Goal: Navigation & Orientation: Find specific page/section

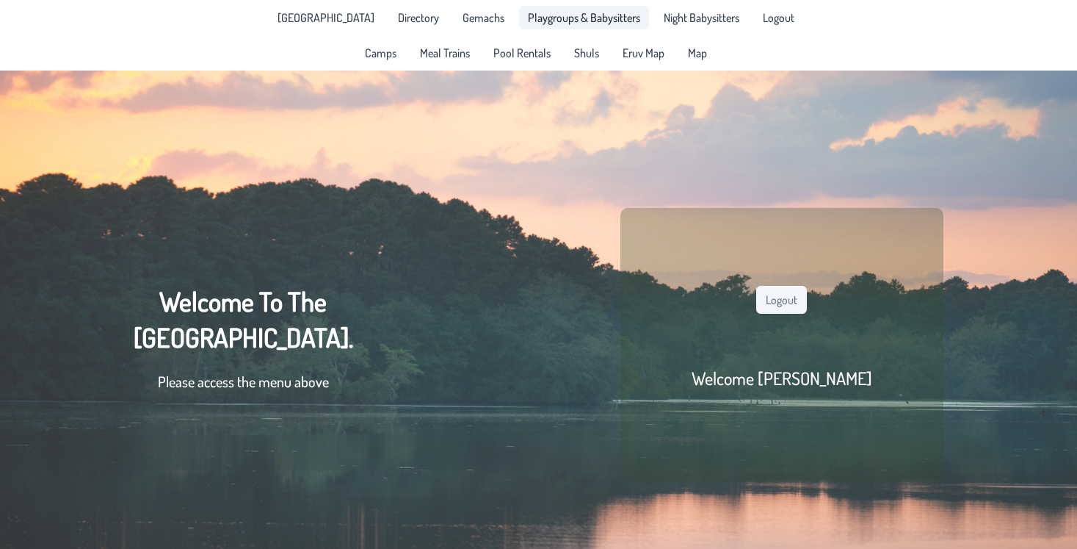
click at [585, 21] on span "Playgroups & Babysitters" at bounding box center [584, 18] width 112 height 12
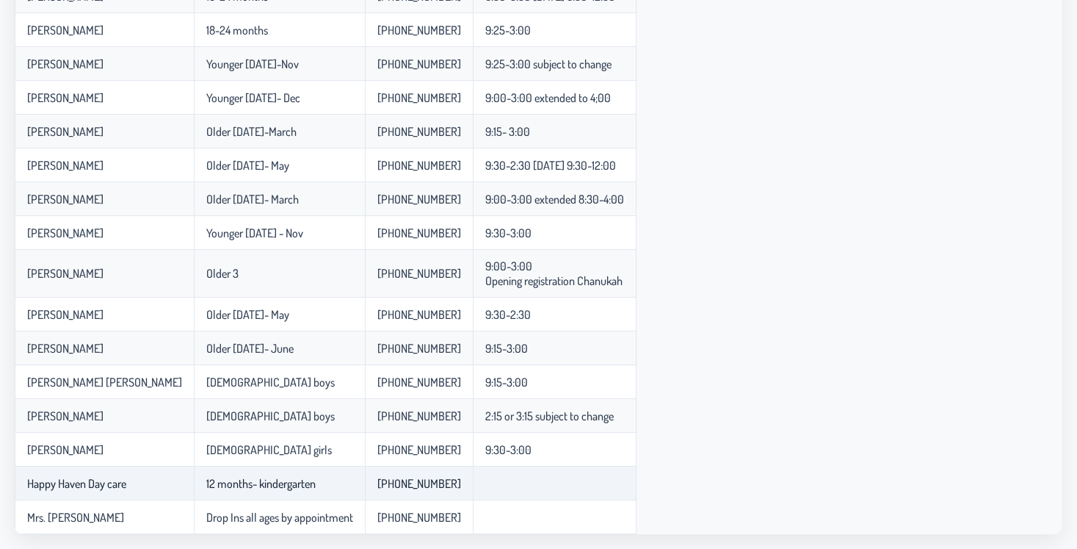
scroll to position [562, 0]
drag, startPoint x: 159, startPoint y: 483, endPoint x: 298, endPoint y: 483, distance: 139.6
click at [298, 483] on td "12 months- kindergarten" at bounding box center [279, 483] width 171 height 34
click at [273, 483] on td "12 months- kindergarten" at bounding box center [279, 483] width 171 height 34
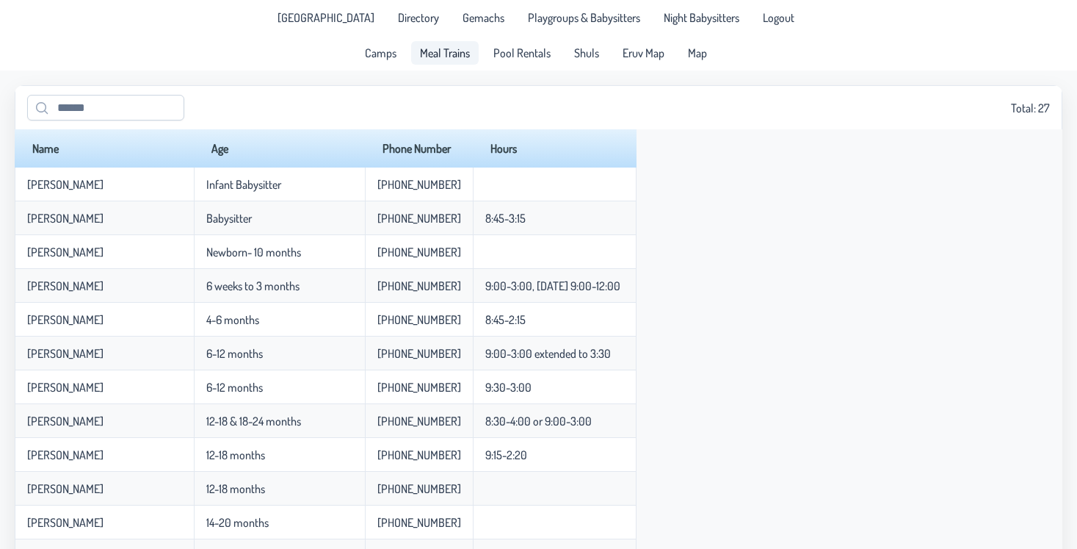
scroll to position [0, 0]
click at [427, 55] on span "Meal Trains" at bounding box center [445, 53] width 50 height 12
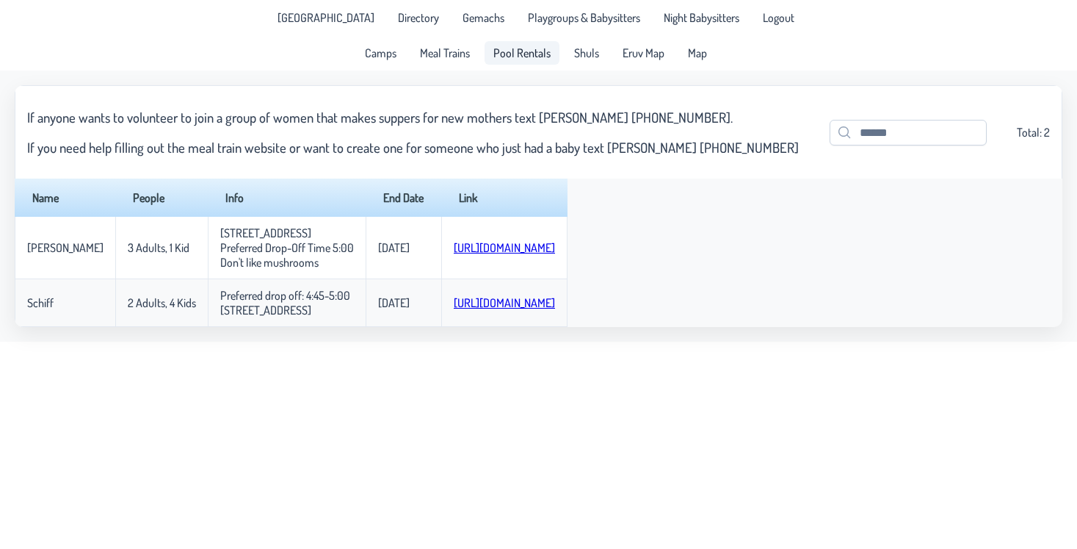
click at [524, 62] on link "Pool Rentals" at bounding box center [522, 53] width 75 height 24
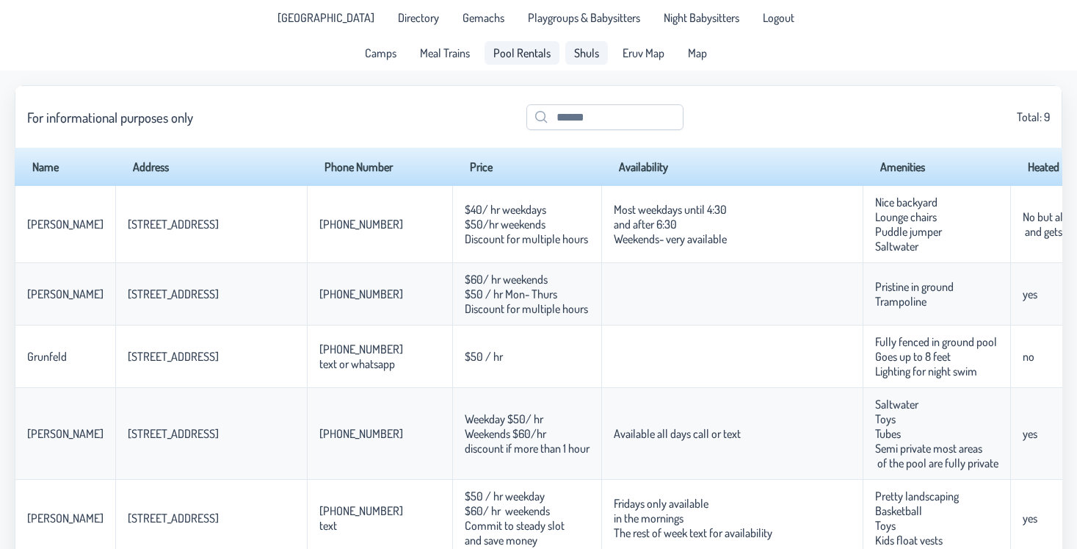
click at [581, 58] on span "Shuls" at bounding box center [586, 53] width 25 height 12
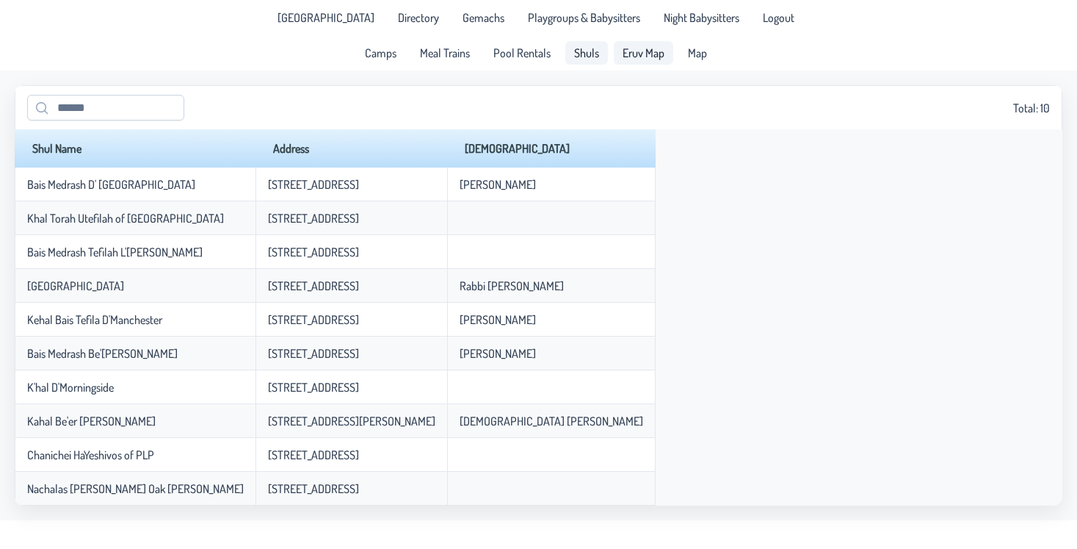
click at [644, 53] on span "Eruv Map" at bounding box center [644, 53] width 42 height 12
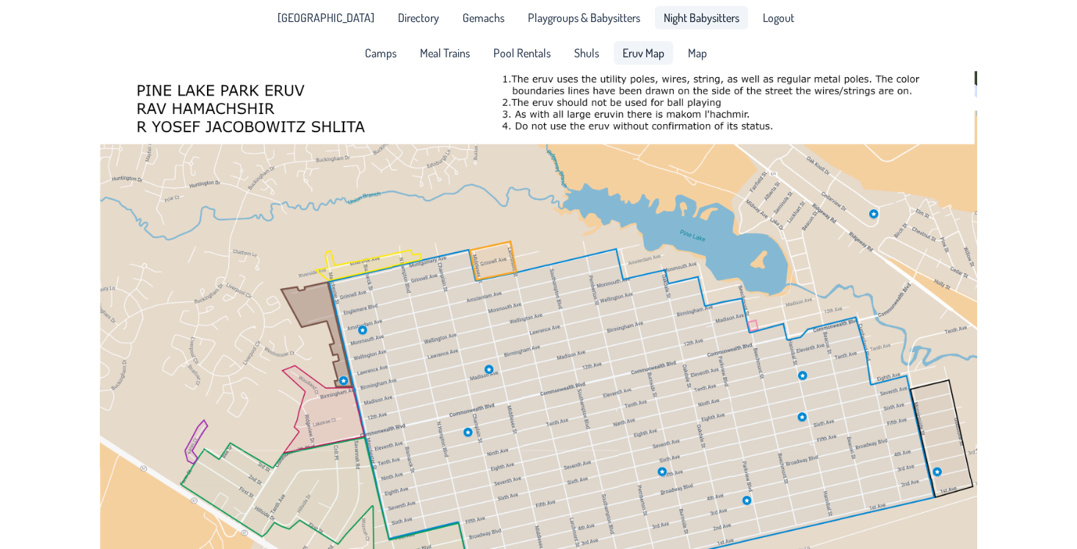
click at [704, 20] on span "Night Babysitters" at bounding box center [702, 18] width 76 height 12
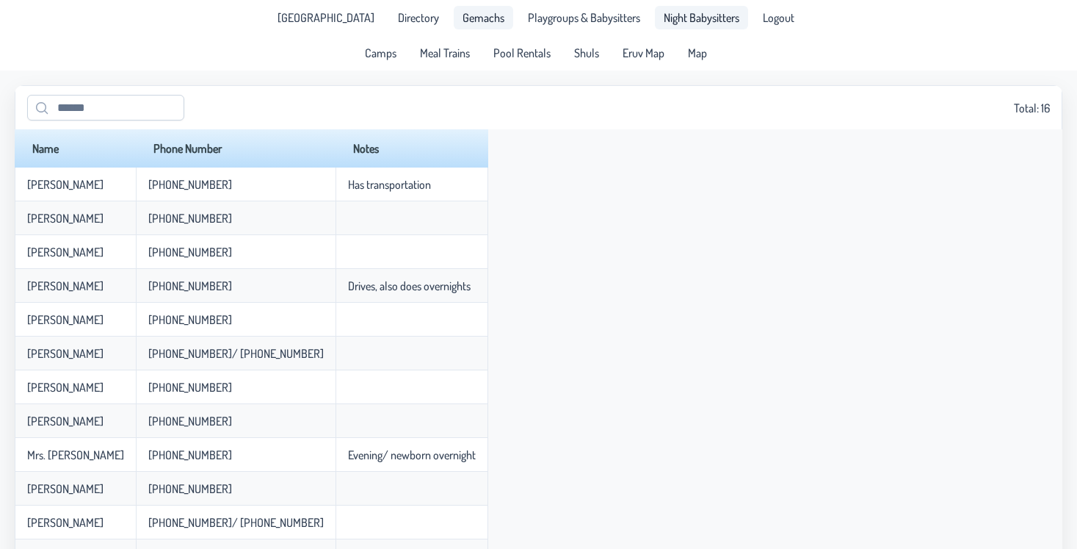
click at [478, 14] on span "Gemachs" at bounding box center [484, 18] width 42 height 12
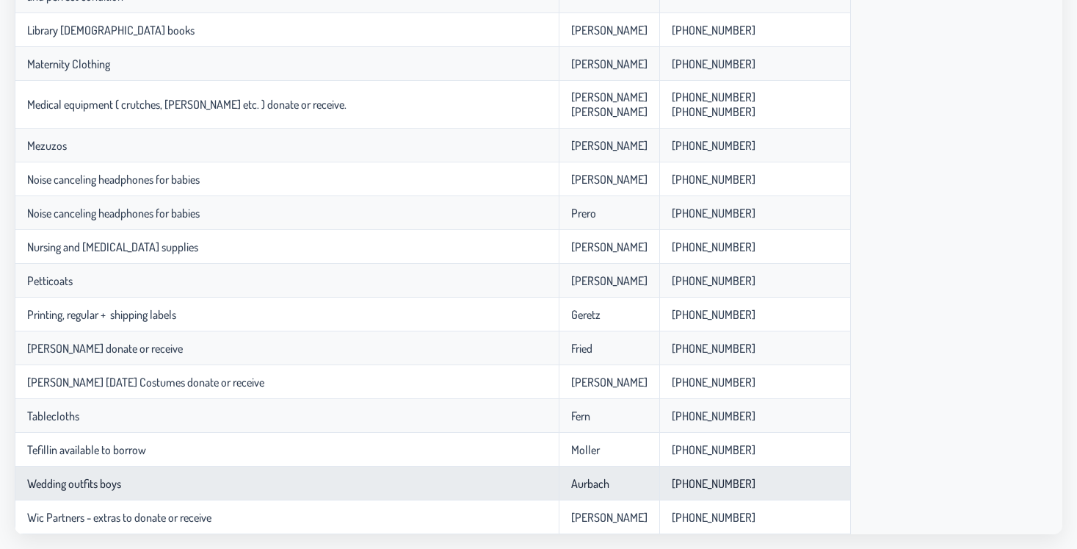
scroll to position [1415, 0]
drag, startPoint x: 50, startPoint y: 485, endPoint x: 99, endPoint y: 485, distance: 49.2
click at [100, 486] on p-celleditor "Wedding outfits boys" at bounding box center [74, 483] width 94 height 15
click at [99, 485] on p-celleditor "Wedding outfits boys" at bounding box center [74, 483] width 94 height 15
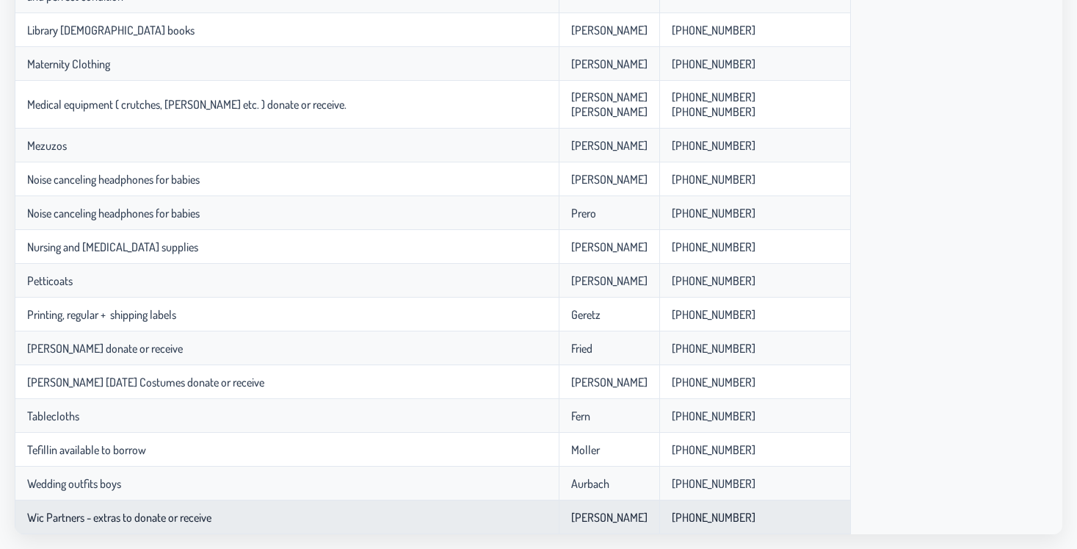
drag, startPoint x: 29, startPoint y: 516, endPoint x: 221, endPoint y: 513, distance: 191.7
click at [221, 513] on td "Wic Partners - extras to donate or receive" at bounding box center [287, 517] width 544 height 34
click at [187, 523] on p-celleditor "Wic Partners - extras to donate or receive" at bounding box center [119, 517] width 184 height 15
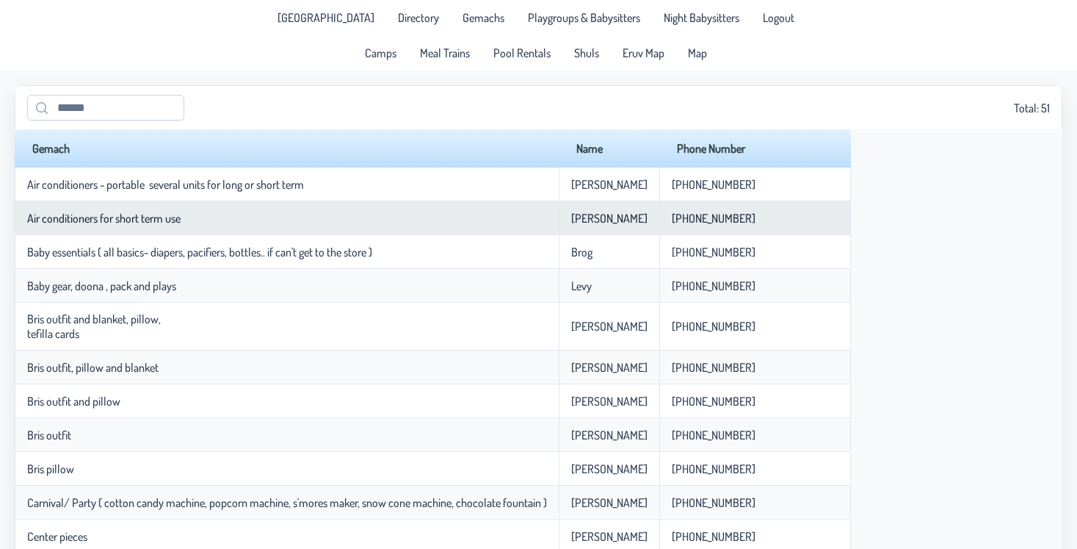
scroll to position [0, 0]
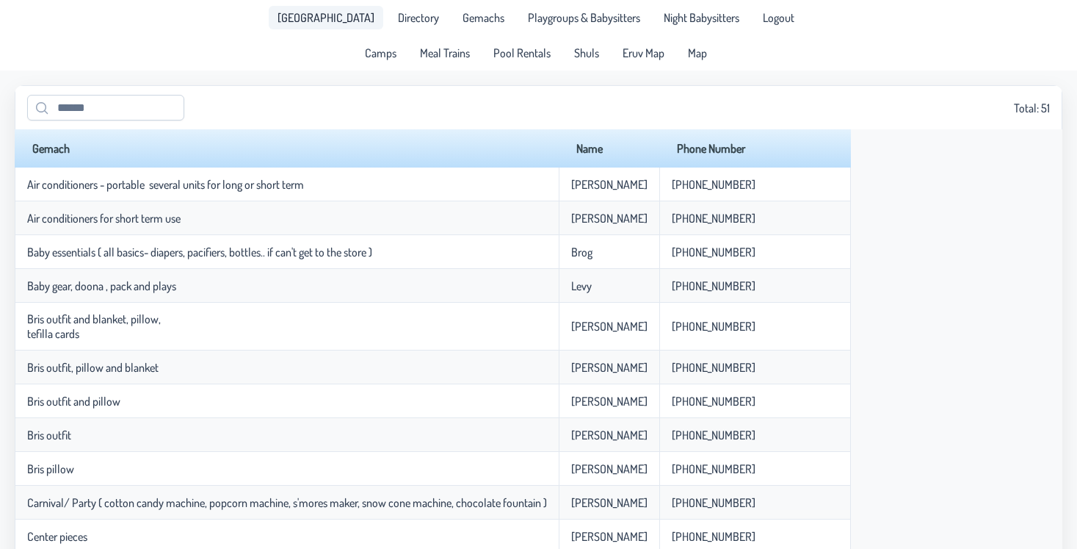
click at [325, 13] on span "[GEOGRAPHIC_DATA]" at bounding box center [326, 18] width 97 height 12
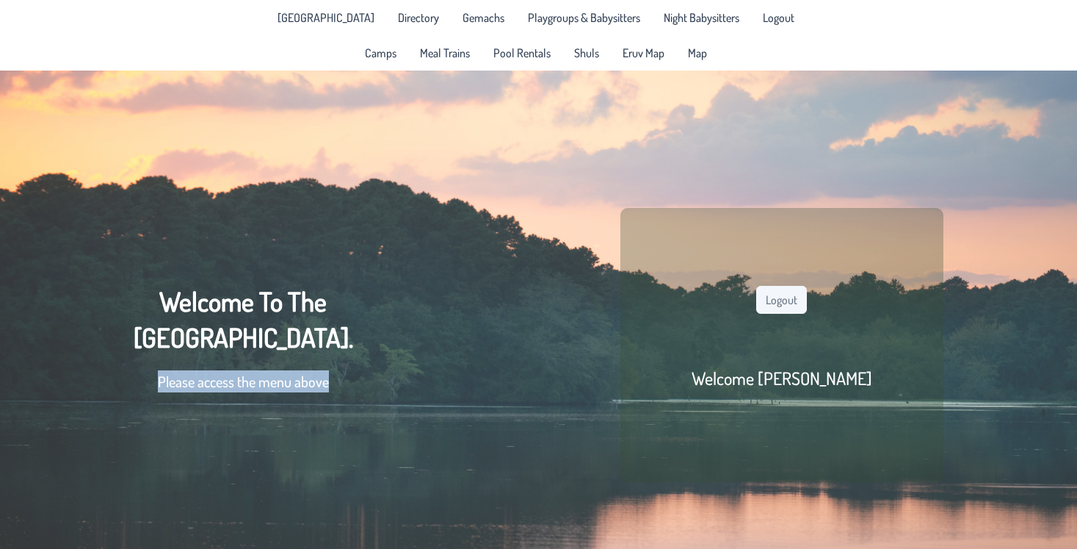
drag, startPoint x: 177, startPoint y: 382, endPoint x: 230, endPoint y: 415, distance: 62.4
click at [230, 415] on div "Welcome To The [GEOGRAPHIC_DATA] Community. Please access the menu above Logout…" at bounding box center [538, 345] width 1077 height 549
